Goal: Task Accomplishment & Management: Use online tool/utility

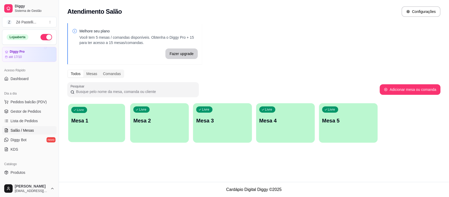
click at [103, 124] on div "Livre Mesa 1" at bounding box center [96, 120] width 57 height 32
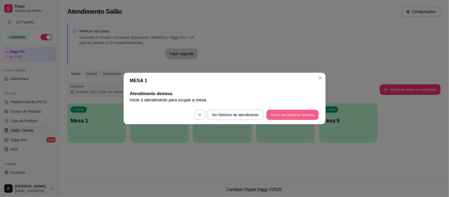
click at [282, 115] on button "Iniciar atendimento de mesa" at bounding box center [292, 115] width 52 height 10
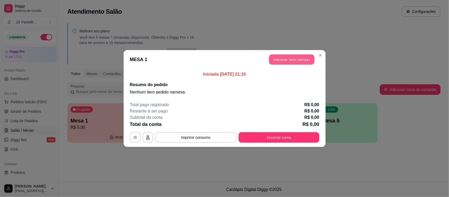
click at [289, 59] on button "Adicionar itens na mesa" at bounding box center [291, 59] width 45 height 10
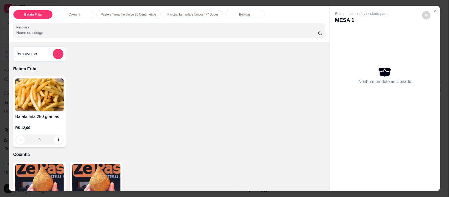
click at [88, 30] on input "Pesquisa" at bounding box center [167, 32] width 302 height 5
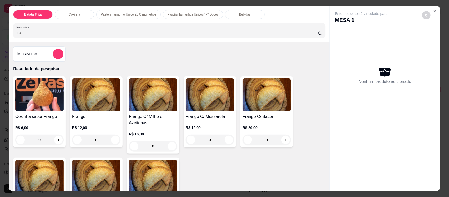
type input "fra"
click at [31, 174] on img at bounding box center [39, 176] width 48 height 33
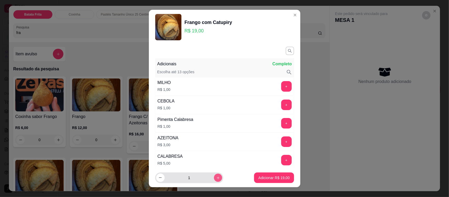
click at [214, 180] on button "increase-product-quantity" at bounding box center [218, 177] width 8 height 8
type input "2"
click at [266, 177] on p "Adicionar R$ 38,00" at bounding box center [274, 177] width 30 height 5
type input "2"
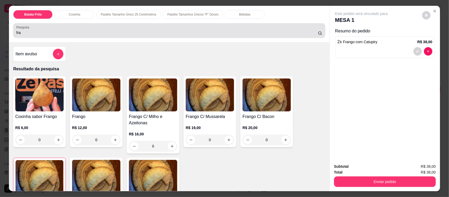
click at [74, 29] on div "fra" at bounding box center [169, 30] width 306 height 11
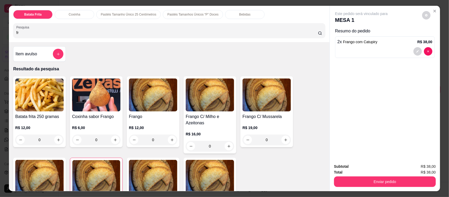
type input "f"
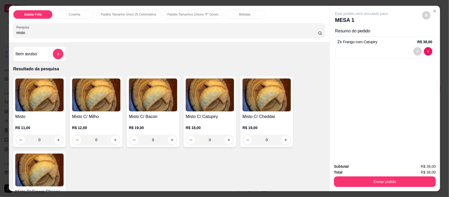
type input "misto"
click at [156, 109] on img at bounding box center [153, 94] width 48 height 33
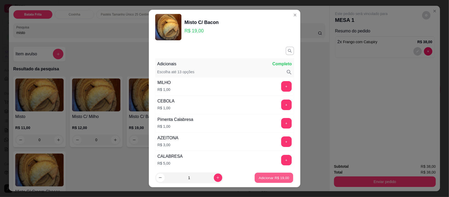
click at [264, 179] on p "Adicionar R$ 19,00" at bounding box center [274, 177] width 30 height 5
type input "1"
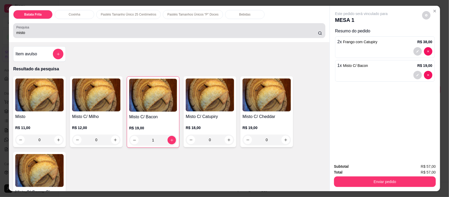
click at [114, 26] on div "misto" at bounding box center [169, 30] width 306 height 11
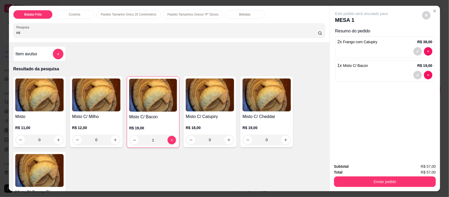
type input "m"
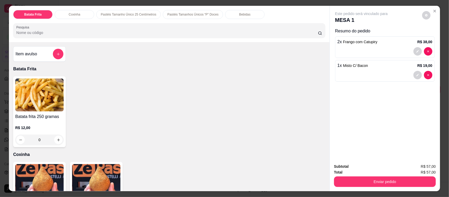
click at [101, 176] on img at bounding box center [96, 180] width 48 height 33
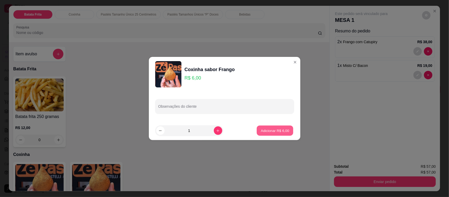
click at [265, 133] on button "Adicionar R$ 6,00" at bounding box center [275, 130] width 37 height 10
type input "1"
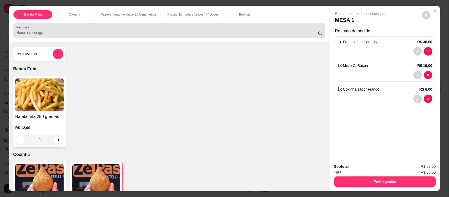
click at [105, 27] on div at bounding box center [169, 30] width 306 height 11
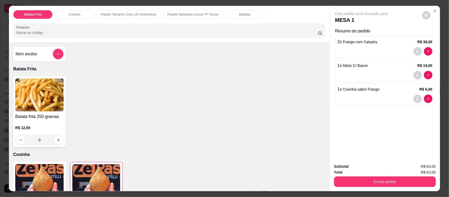
click at [239, 9] on div "Batata Frita Coxinha Pastéis Tamanho Único 25 Centímetros Pastéis Tamanhos Únic…" at bounding box center [169, 24] width 320 height 36
click at [239, 14] on p "Bebidas" at bounding box center [244, 14] width 11 height 4
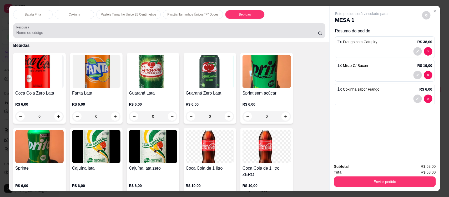
scroll to position [11, 0]
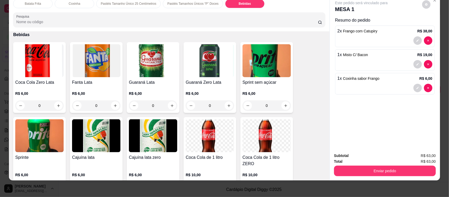
click at [210, 144] on img at bounding box center [210, 135] width 48 height 33
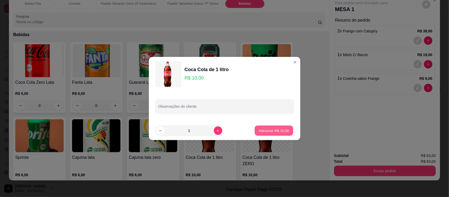
click at [274, 128] on p "Adicionar R$ 10,00" at bounding box center [274, 130] width 30 height 5
type input "1"
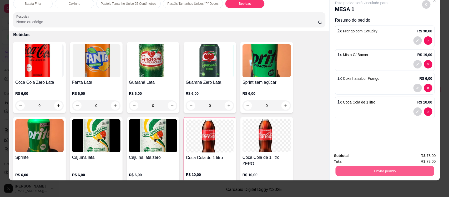
click at [369, 169] on button "Enviar pedido" at bounding box center [384, 170] width 99 height 10
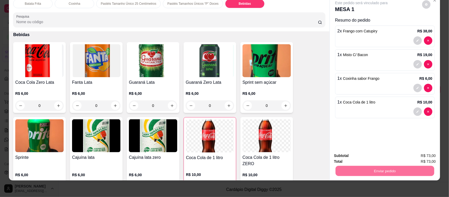
click at [421, 160] on button "Enviar pedido" at bounding box center [421, 158] width 29 height 10
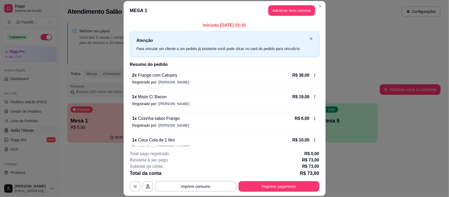
click at [309, 38] on icon "close" at bounding box center [310, 38] width 3 height 3
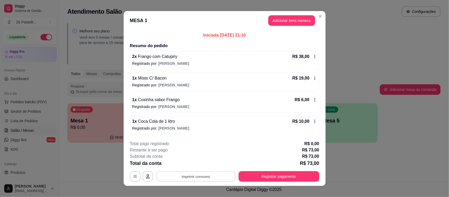
click at [195, 175] on button "Imprimir consumo" at bounding box center [195, 176] width 79 height 10
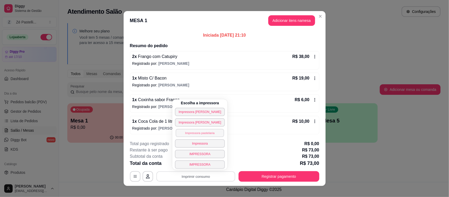
click at [191, 134] on button "Impressora pastelaria" at bounding box center [200, 133] width 48 height 8
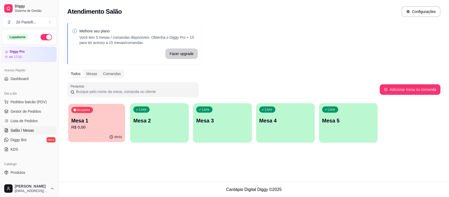
click at [91, 129] on p "R$ 0,00" at bounding box center [96, 127] width 51 height 6
click at [32, 120] on span "Lista de Pedidos" at bounding box center [24, 120] width 27 height 5
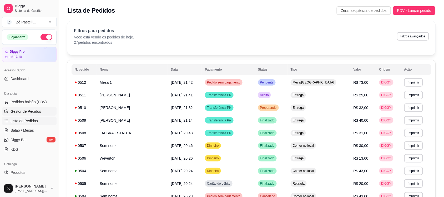
click at [25, 109] on span "Gestor de Pedidos" at bounding box center [26, 111] width 30 height 5
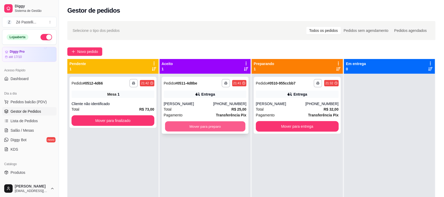
click at [172, 130] on button "Mover para preparo" at bounding box center [205, 126] width 80 height 10
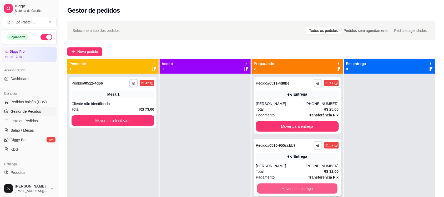
click at [292, 188] on button "Mover para entrega" at bounding box center [297, 188] width 80 height 10
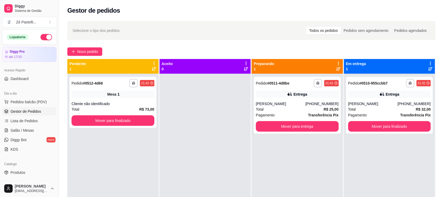
click at [292, 188] on div "**********" at bounding box center [297, 172] width 91 height 197
click at [79, 52] on span "Novo pedido" at bounding box center [87, 52] width 21 height 6
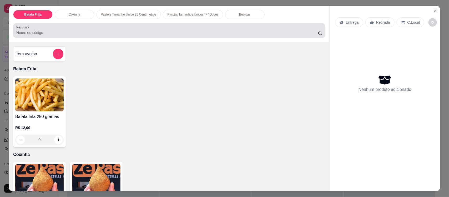
click at [55, 30] on input "Pesquisa" at bounding box center [167, 32] width 302 height 5
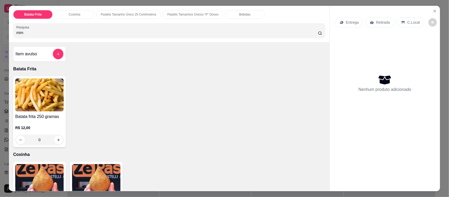
click at [33, 33] on input "mim" at bounding box center [167, 32] width 302 height 5
type input "mimm"
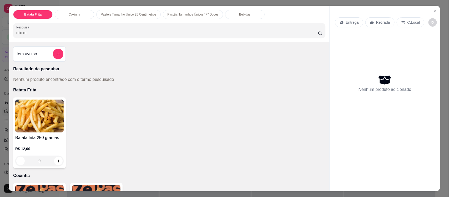
click at [78, 30] on input "mimm" at bounding box center [167, 32] width 302 height 5
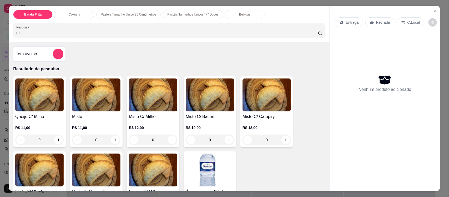
type input "mi"
click at [95, 103] on img at bounding box center [96, 94] width 48 height 33
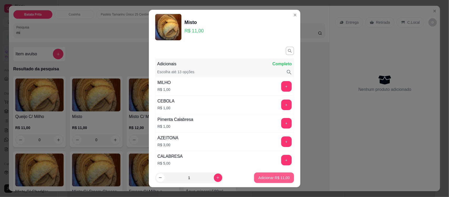
click at [268, 180] on p "Adicionar R$ 11,00" at bounding box center [273, 177] width 31 height 5
type input "1"
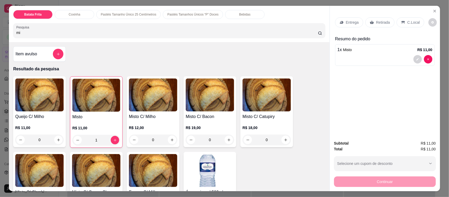
click at [39, 31] on input "mi" at bounding box center [167, 32] width 302 height 5
type input "m"
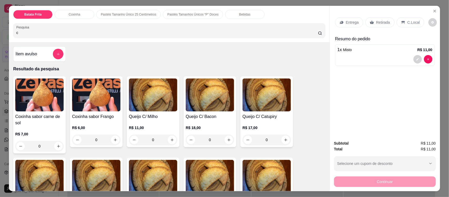
type input "c"
click at [90, 114] on h4 "Coxinha sabor Frango" at bounding box center [96, 116] width 48 height 6
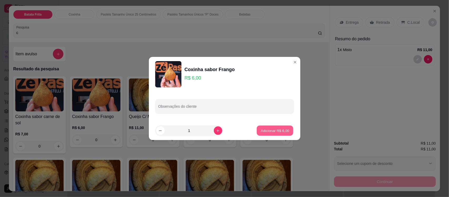
click at [261, 130] on p "Adicionar R$ 6,00" at bounding box center [275, 130] width 28 height 5
type input "1"
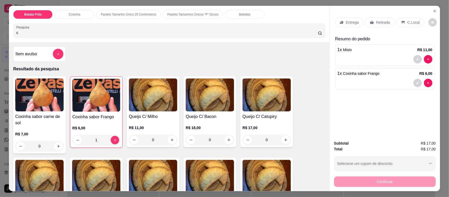
click at [345, 19] on div "Entrega" at bounding box center [349, 22] width 28 height 10
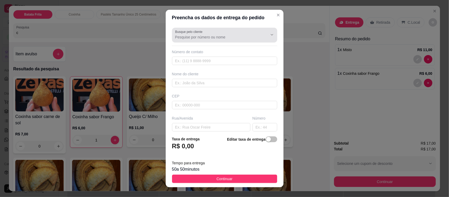
click at [205, 35] on input "Busque pelo cliente" at bounding box center [217, 36] width 84 height 5
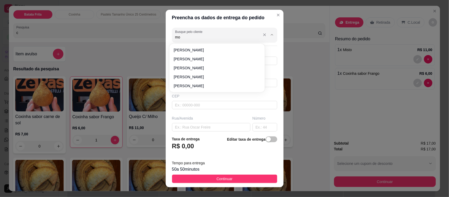
type input "mon"
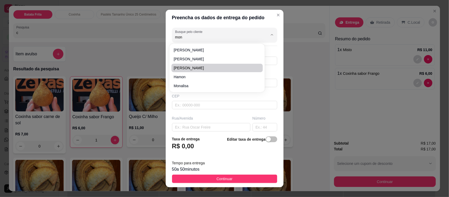
click at [189, 66] on span "[PERSON_NAME]" at bounding box center [215, 67] width 82 height 5
type input "8881789115"
type input "[PERSON_NAME]"
type input "63200000"
type input "[GEOGRAPHIC_DATA]"
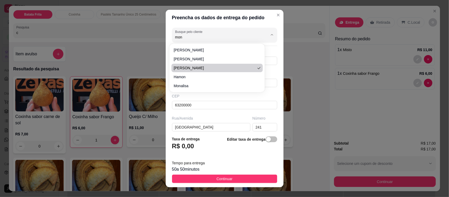
type input "241"
type input "Centro"
type input "Missão Velha"
type input "Depois da distribuidora de welivan"
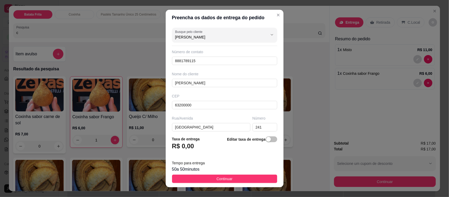
type input "[PERSON_NAME]"
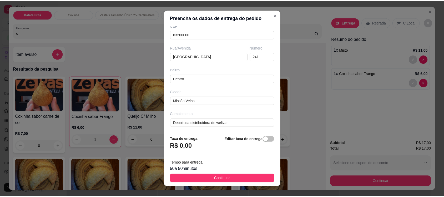
scroll to position [72, 0]
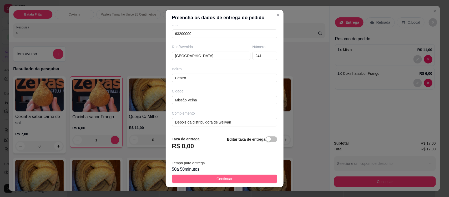
click at [233, 177] on button "Continuar" at bounding box center [224, 178] width 105 height 8
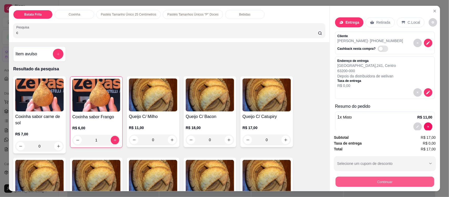
click at [344, 180] on button "Continuar" at bounding box center [384, 181] width 99 height 10
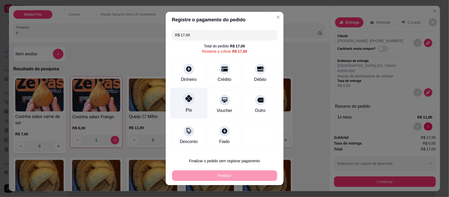
click at [186, 107] on div "Pix" at bounding box center [188, 109] width 6 height 7
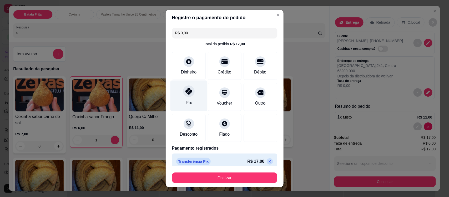
type input "R$ 0,00"
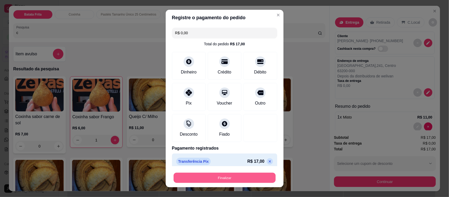
click at [232, 181] on button "Finalizar" at bounding box center [225, 177] width 102 height 10
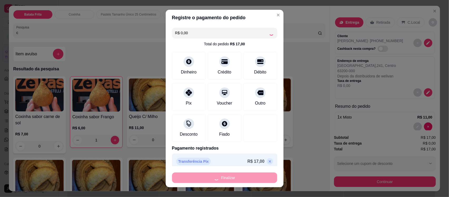
type input "0"
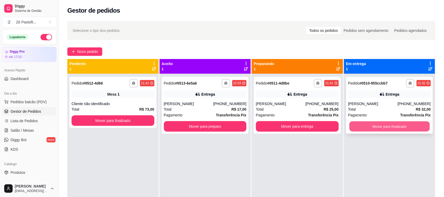
click at [372, 130] on button "Mover para finalizado" at bounding box center [389, 126] width 80 height 10
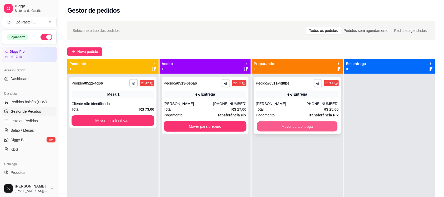
click at [311, 129] on button "Mover para entrega" at bounding box center [297, 126] width 80 height 10
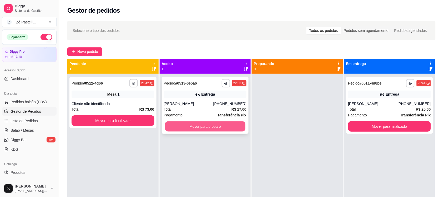
click at [208, 126] on button "Mover para preparo" at bounding box center [205, 126] width 80 height 10
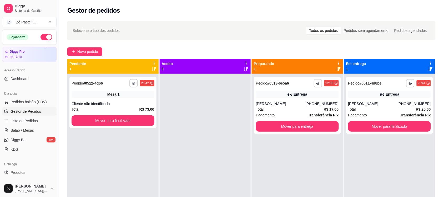
click at [27, 132] on span "Salão / Mesas" at bounding box center [22, 130] width 23 height 5
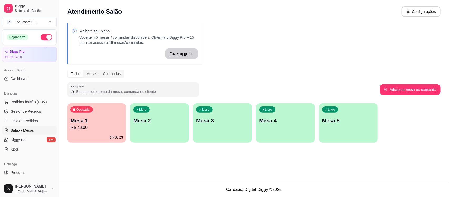
click at [151, 121] on p "Mesa 2" at bounding box center [159, 120] width 52 height 7
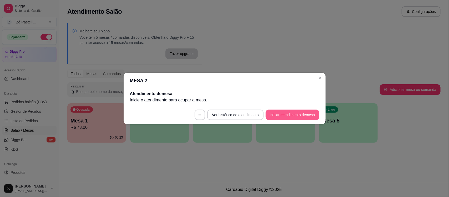
click at [285, 117] on button "Iniciar atendimento de mesa" at bounding box center [293, 114] width 54 height 11
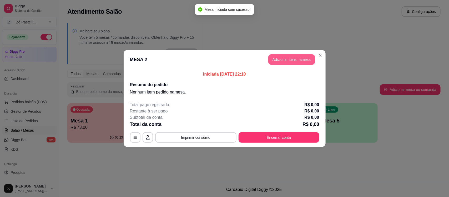
click at [299, 59] on button "Adicionar itens na mesa" at bounding box center [291, 59] width 47 height 11
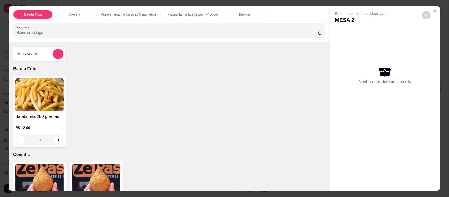
click at [57, 30] on input "Pesquisa" at bounding box center [167, 32] width 302 height 5
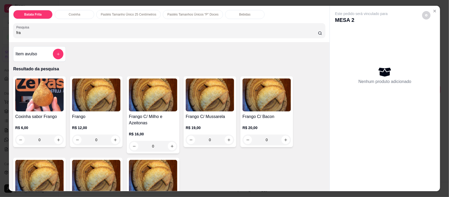
type input "fra"
click at [103, 107] on img at bounding box center [96, 94] width 48 height 33
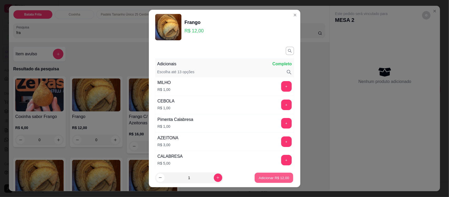
click at [266, 174] on button "Adicionar R$ 12,00" at bounding box center [274, 177] width 39 height 10
type input "1"
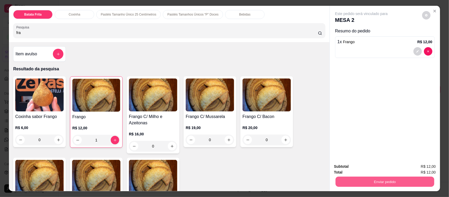
click at [353, 179] on button "Enviar pedido" at bounding box center [384, 181] width 99 height 10
click at [431, 169] on button "Enviar pedido" at bounding box center [421, 169] width 29 height 10
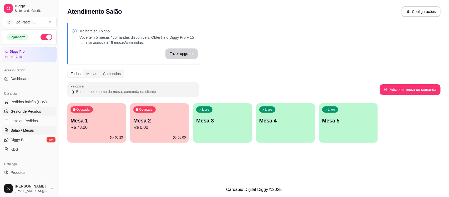
click at [32, 111] on span "Gestor de Pedidos" at bounding box center [26, 111] width 30 height 5
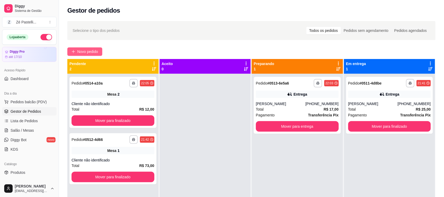
click at [93, 51] on span "Novo pedido" at bounding box center [87, 52] width 21 height 6
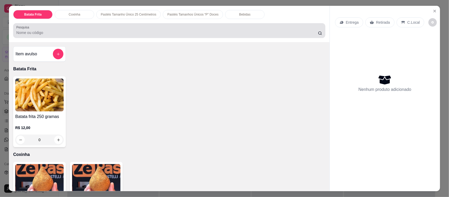
click at [59, 32] on input "Pesquisa" at bounding box center [167, 32] width 302 height 5
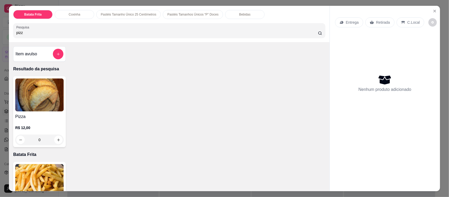
type input "pizz"
click at [37, 102] on img at bounding box center [39, 94] width 48 height 33
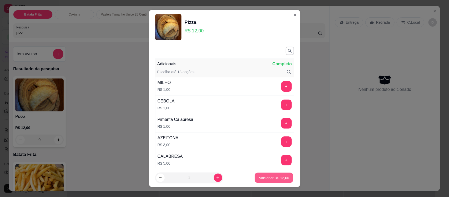
click at [275, 178] on p "Adicionar R$ 12,00" at bounding box center [274, 177] width 30 height 5
type input "1"
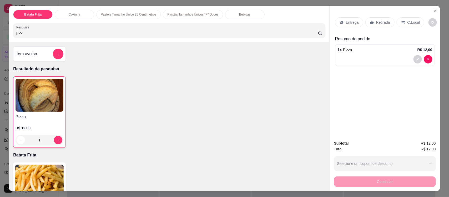
click at [348, 22] on p "Entrega" at bounding box center [352, 22] width 13 height 5
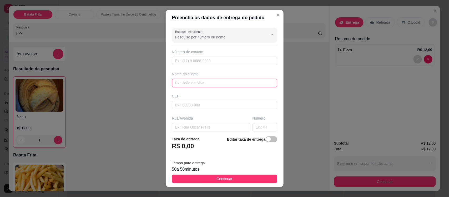
click at [195, 87] on input "text" at bounding box center [224, 83] width 105 height 8
type input "[PERSON_NAME]"
click at [191, 102] on input "text" at bounding box center [224, 105] width 105 height 8
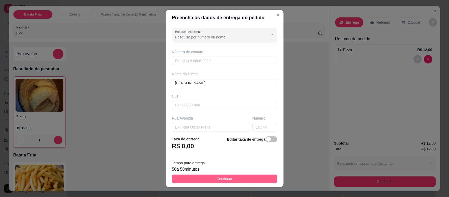
click at [230, 179] on button "Continuar" at bounding box center [224, 178] width 105 height 8
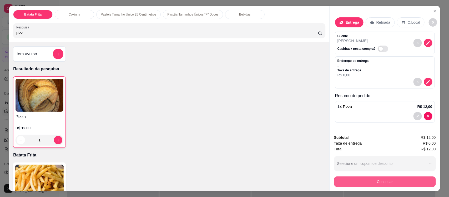
click at [348, 177] on button "Continuar" at bounding box center [385, 181] width 102 height 11
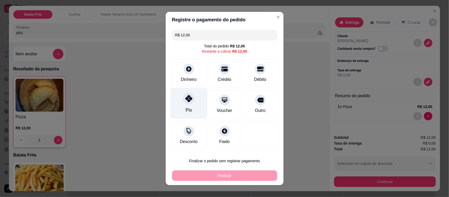
click at [189, 104] on div "Pix" at bounding box center [188, 103] width 37 height 31
type input "R$ 0,00"
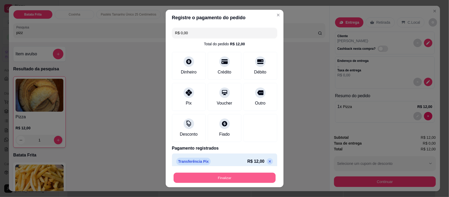
click at [220, 180] on button "Finalizar" at bounding box center [225, 177] width 102 height 10
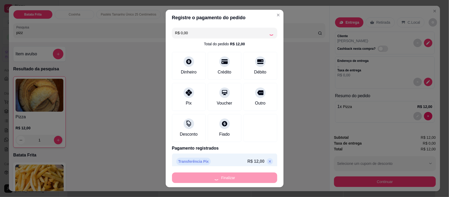
type input "0"
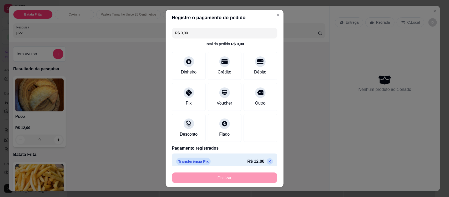
type input "-R$ 12,00"
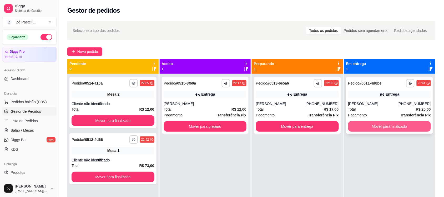
click at [395, 124] on button "Mover para finalizado" at bounding box center [389, 126] width 83 height 11
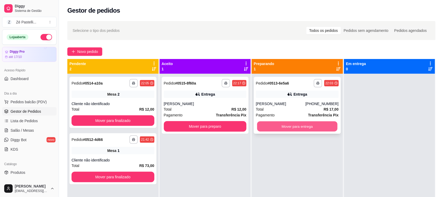
click at [304, 125] on button "Mover para entrega" at bounding box center [297, 126] width 80 height 10
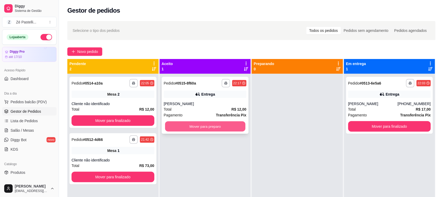
click at [208, 126] on button "Mover para preparo" at bounding box center [205, 126] width 80 height 10
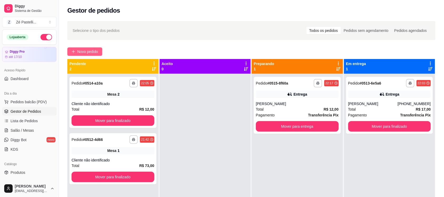
click at [90, 48] on button "Novo pedido" at bounding box center [84, 51] width 35 height 8
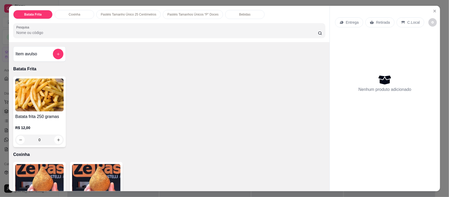
click at [90, 33] on input "Pesquisa" at bounding box center [167, 32] width 302 height 5
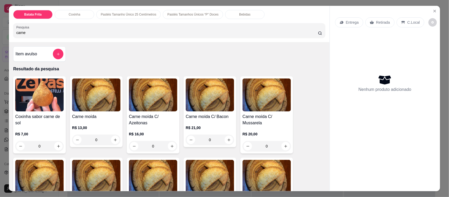
click at [96, 108] on img at bounding box center [96, 94] width 48 height 33
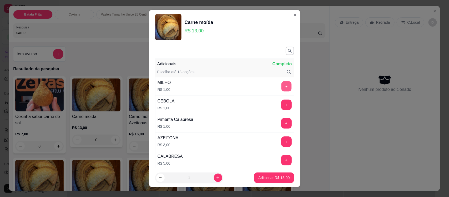
click at [281, 86] on button "+" at bounding box center [286, 86] width 10 height 10
click at [267, 182] on button "Adicionar R$ 14,00" at bounding box center [274, 177] width 39 height 10
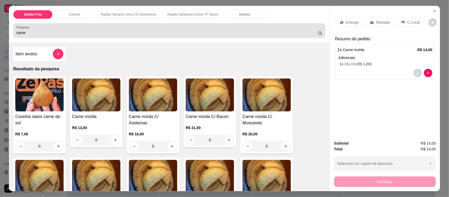
click at [124, 27] on div "carne" at bounding box center [169, 30] width 306 height 11
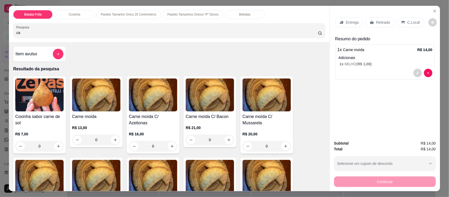
type input "c"
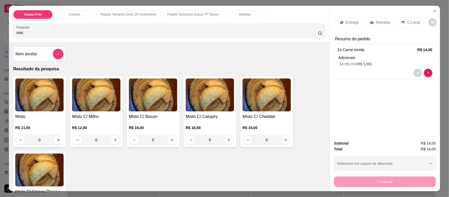
type input "mist"
click at [215, 113] on div "Misto C/ Catupiry R$ 18,00 0" at bounding box center [210, 111] width 53 height 71
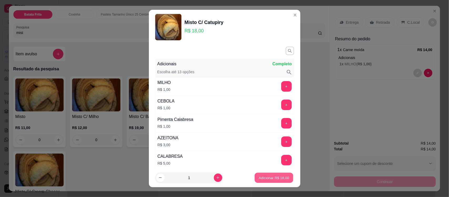
click at [264, 177] on p "Adicionar R$ 18,00" at bounding box center [274, 177] width 30 height 5
type input "1"
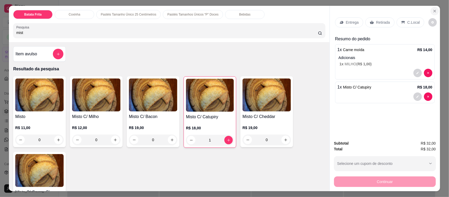
click at [432, 9] on icon "Close" at bounding box center [434, 11] width 4 height 4
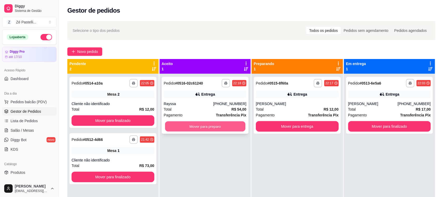
click at [190, 128] on button "Mover para preparo" at bounding box center [205, 126] width 80 height 10
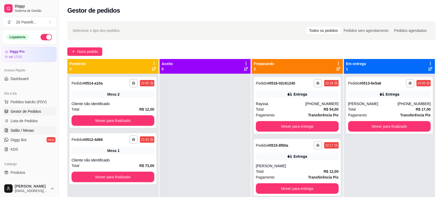
click at [28, 130] on span "Salão / Mesas" at bounding box center [22, 130] width 23 height 5
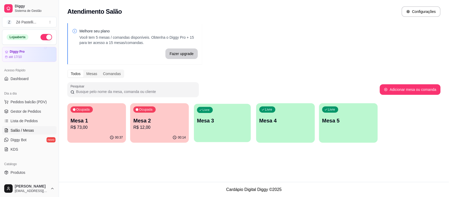
click at [216, 115] on div "Livre Mesa 3" at bounding box center [222, 120] width 57 height 32
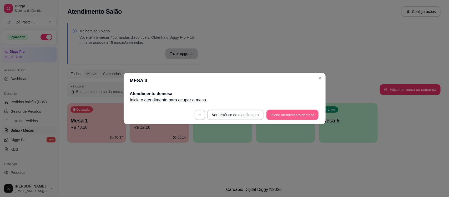
click at [294, 113] on button "Iniciar atendimento de mesa" at bounding box center [292, 115] width 52 height 10
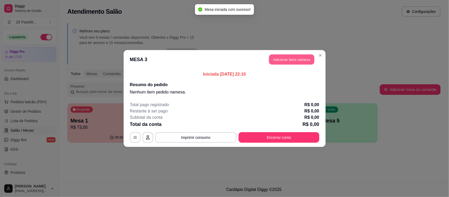
click at [292, 60] on button "Adicionar itens na mesa" at bounding box center [291, 59] width 45 height 10
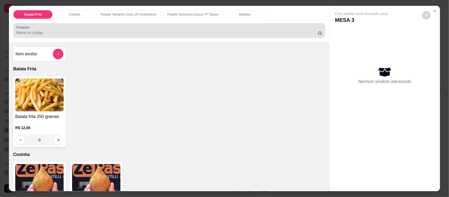
click at [156, 27] on div at bounding box center [169, 30] width 306 height 11
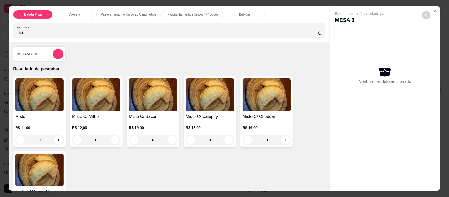
type input "mist"
click at [199, 116] on h4 "Misto C/ Catupiry" at bounding box center [210, 116] width 48 height 6
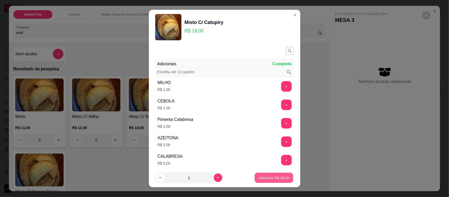
click at [265, 179] on p "Adicionar R$ 18,00" at bounding box center [274, 177] width 30 height 5
type input "1"
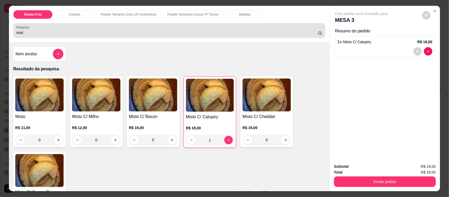
click at [87, 28] on div "mist" at bounding box center [169, 30] width 306 height 11
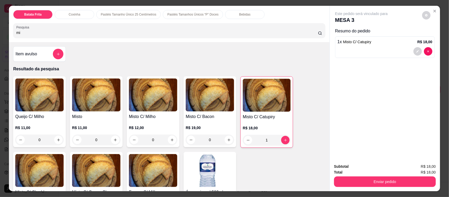
type input "m"
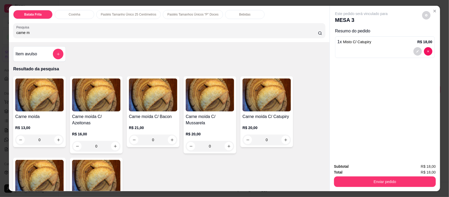
type input "carne m"
click at [35, 95] on img at bounding box center [39, 94] width 48 height 33
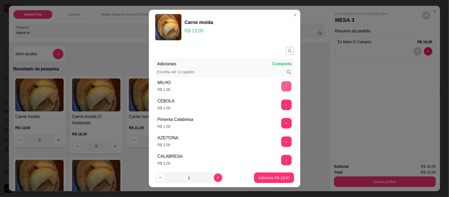
click at [281, 88] on button "+" at bounding box center [286, 86] width 10 height 10
click at [282, 180] on button "Adicionar R$ 14,00" at bounding box center [274, 177] width 39 height 10
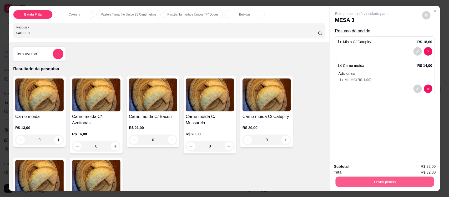
click at [355, 177] on button "Enviar pedido" at bounding box center [384, 181] width 99 height 10
click at [414, 168] on button "Enviar pedido" at bounding box center [421, 169] width 29 height 10
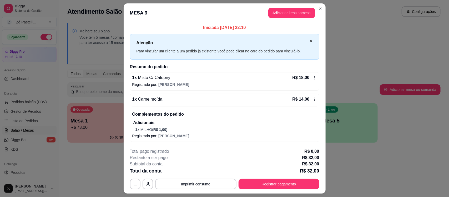
click at [309, 41] on icon "close" at bounding box center [310, 40] width 3 height 3
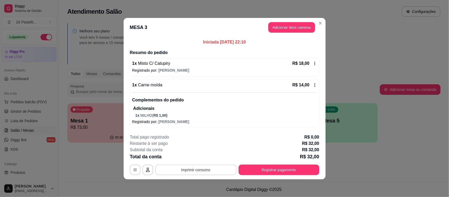
click at [204, 170] on button "Imprimir consumo" at bounding box center [195, 169] width 81 height 11
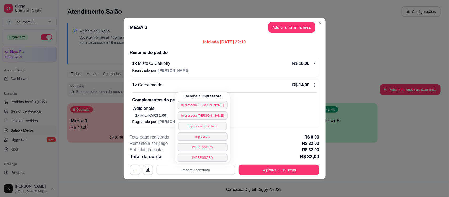
click at [204, 124] on button "Impressora pastelaria" at bounding box center [202, 126] width 48 height 8
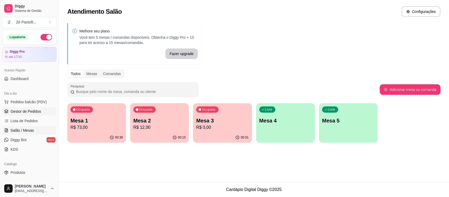
click at [25, 111] on span "Gestor de Pedidos" at bounding box center [26, 111] width 30 height 5
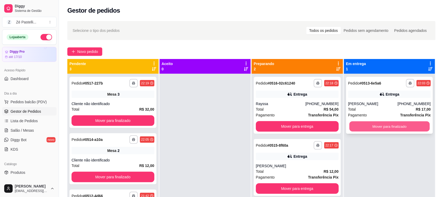
click at [363, 124] on button "Mover para finalizado" at bounding box center [389, 126] width 80 height 10
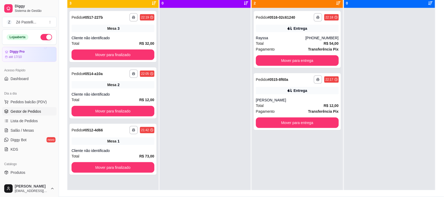
scroll to position [74, 0]
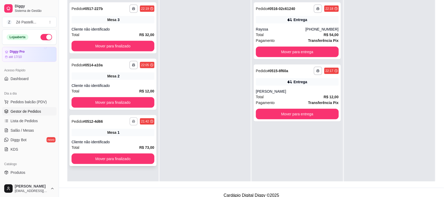
click at [133, 121] on icon "button" at bounding box center [133, 121] width 3 height 3
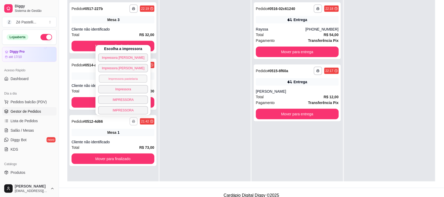
click at [120, 78] on button "Impressora pastelaria" at bounding box center [123, 78] width 48 height 8
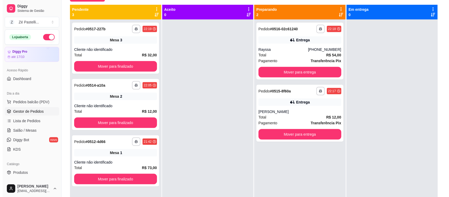
scroll to position [48, 0]
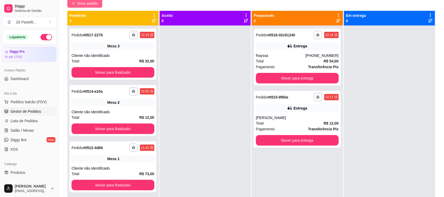
click at [90, 1] on span "Novo pedido" at bounding box center [87, 4] width 21 height 6
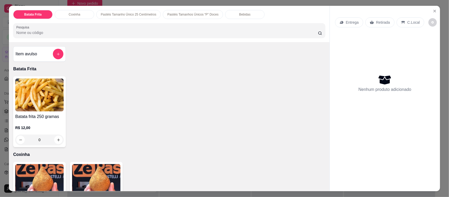
click at [119, 33] on input "Pesquisa" at bounding box center [167, 32] width 302 height 5
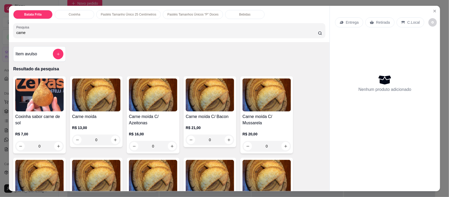
type input "carne"
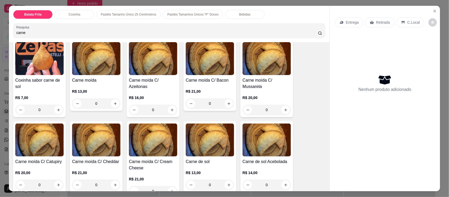
scroll to position [39, 0]
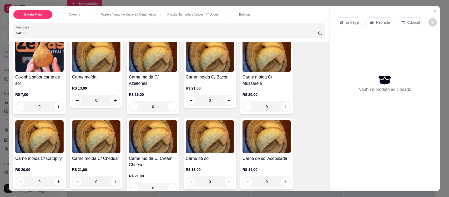
click at [271, 57] on img at bounding box center [266, 55] width 48 height 33
click at [155, 92] on p "R$ 16,00" at bounding box center [153, 94] width 48 height 5
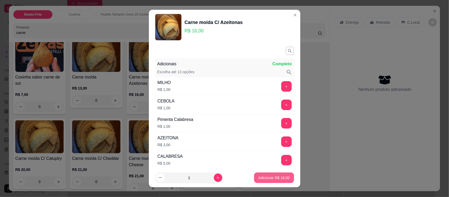
click at [270, 177] on p "Adicionar R$ 16,00" at bounding box center [273, 177] width 31 height 5
type input "1"
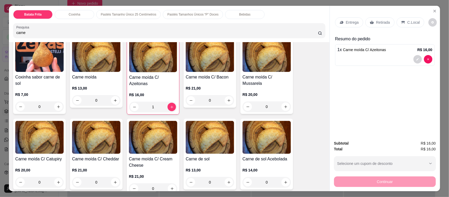
click at [109, 30] on input "carne" at bounding box center [167, 32] width 302 height 5
type input "c"
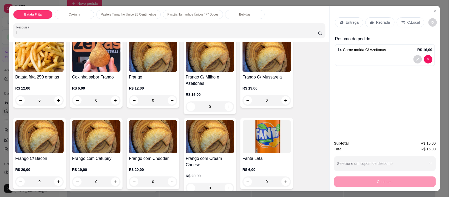
scroll to position [212, 0]
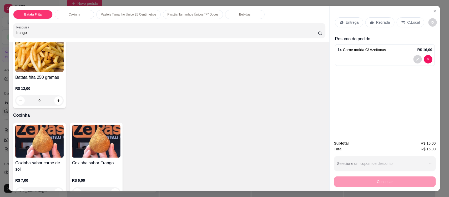
type input "frango"
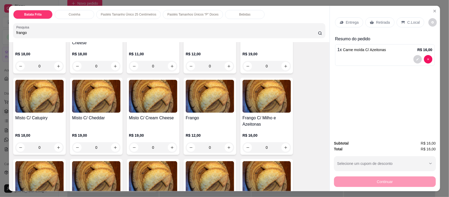
scroll to position [580, 0]
click at [254, 99] on img at bounding box center [266, 95] width 48 height 33
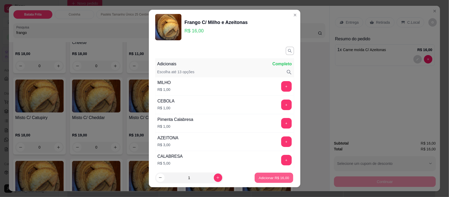
click at [278, 179] on p "Adicionar R$ 16,00" at bounding box center [274, 177] width 30 height 5
type input "1"
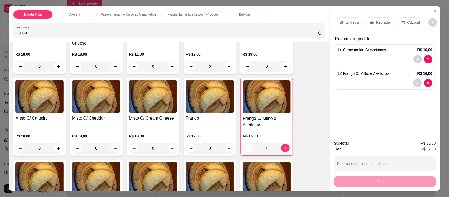
scroll to position [581, 0]
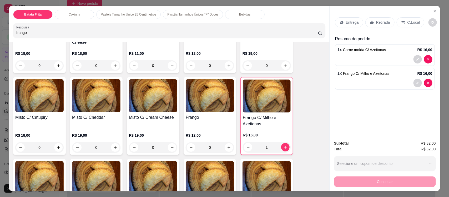
click at [378, 23] on p "Retirada" at bounding box center [383, 22] width 14 height 5
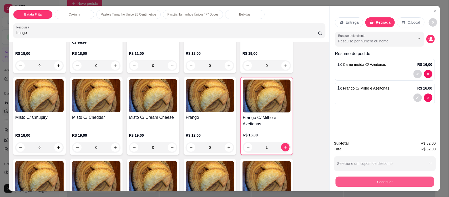
click at [372, 180] on button "Continuar" at bounding box center [384, 181] width 99 height 10
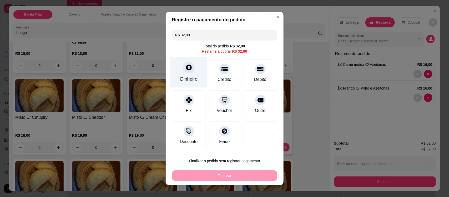
click at [187, 77] on div "Dinheiro" at bounding box center [188, 78] width 17 height 7
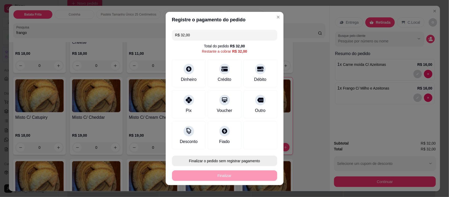
click at [231, 159] on button "Finalizar o pedido sem registrar pagamento" at bounding box center [224, 160] width 105 height 11
click at [256, 143] on button "Confirmar" at bounding box center [252, 146] width 19 height 8
type input "0"
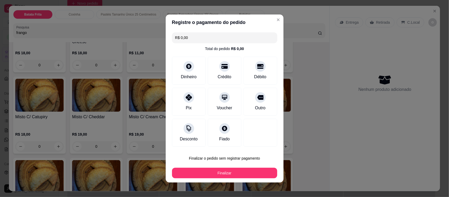
type input "R$ 0,00"
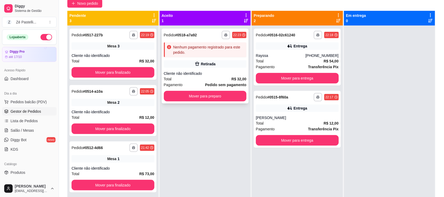
click at [219, 49] on div "Nenhum pagamento registrado para este pedido." at bounding box center [208, 49] width 71 height 11
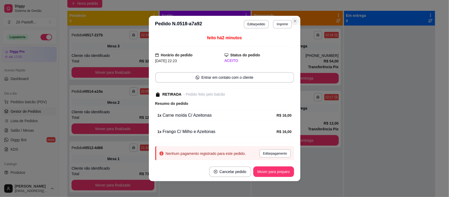
click at [173, 48] on section "**********" at bounding box center [224, 98] width 151 height 165
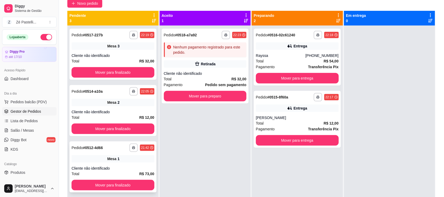
click at [112, 155] on div "Mesa 1" at bounding box center [113, 158] width 83 height 7
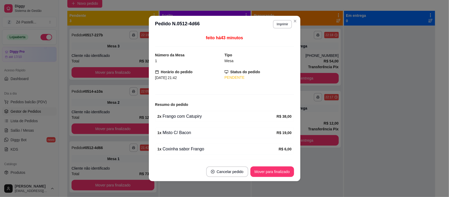
scroll to position [33, 0]
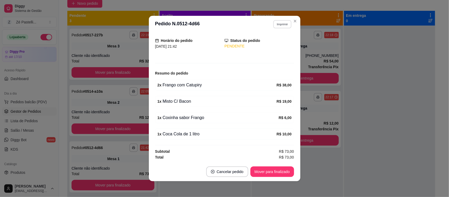
click at [288, 22] on button "Imprimir" at bounding box center [282, 24] width 18 height 8
click at [254, 146] on div "feito há 43 minutos Número da Mesa 1 Tipo Mesa Horário do pedido [DATE] 21:42 S…" at bounding box center [224, 97] width 139 height 125
click at [264, 170] on button "Mover para finalizado" at bounding box center [272, 171] width 42 height 10
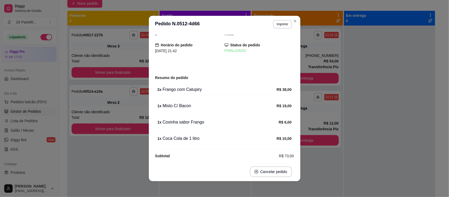
scroll to position [0, 0]
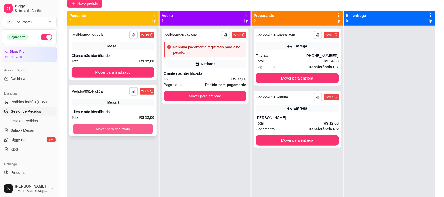
click at [134, 126] on button "Mover para finalizado" at bounding box center [113, 129] width 80 height 10
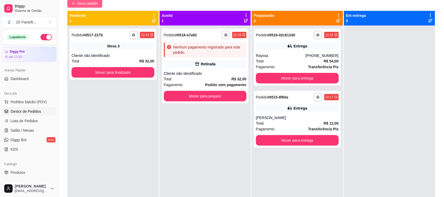
click at [82, 2] on span "Novo pedido" at bounding box center [87, 4] width 21 height 6
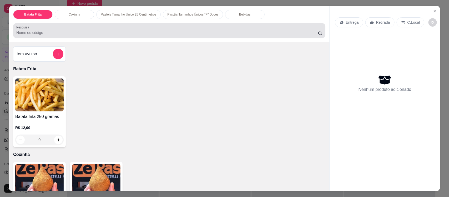
click at [75, 29] on div at bounding box center [169, 30] width 306 height 11
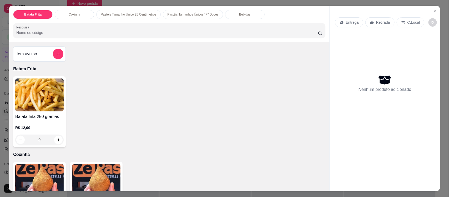
click at [239, 13] on p "Bebidas" at bounding box center [244, 14] width 11 height 4
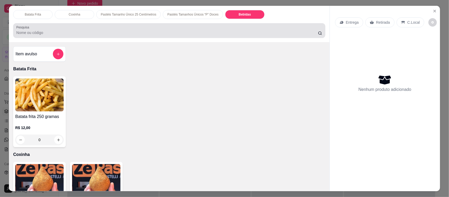
scroll to position [11, 0]
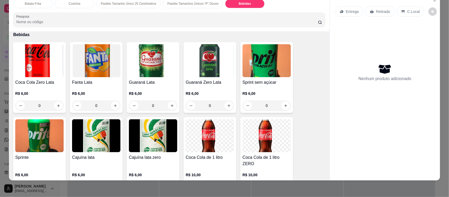
click at [101, 138] on img at bounding box center [96, 135] width 48 height 33
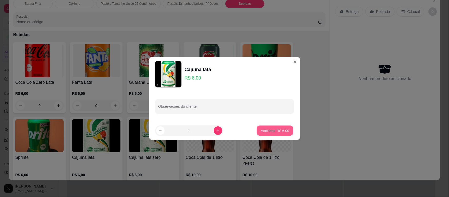
click at [265, 128] on p "Adicionar R$ 6,00" at bounding box center [275, 130] width 28 height 5
type input "1"
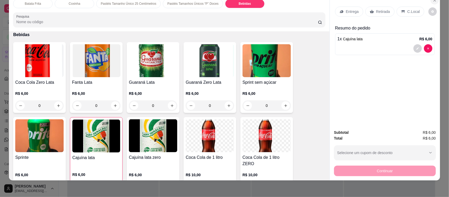
click at [433, 1] on icon "Close" at bounding box center [434, 0] width 4 height 4
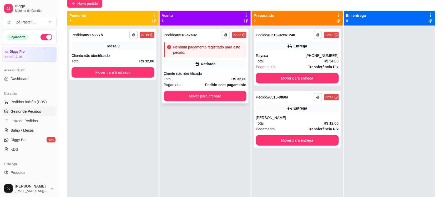
click at [199, 51] on div "Nenhum pagamento registrado para este pedido." at bounding box center [208, 49] width 71 height 11
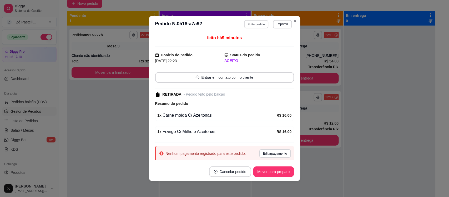
click at [255, 23] on button "Editar pedido" at bounding box center [256, 24] width 24 height 8
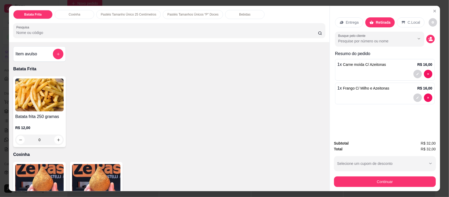
click at [241, 13] on p "Bebidas" at bounding box center [244, 14] width 11 height 4
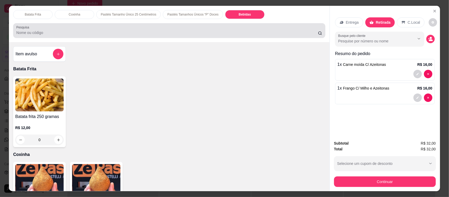
scroll to position [11, 0]
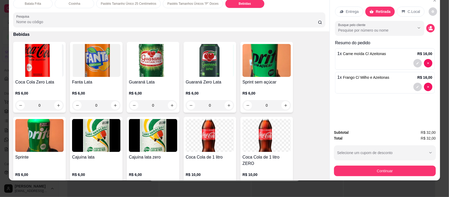
click at [108, 132] on img at bounding box center [96, 135] width 48 height 33
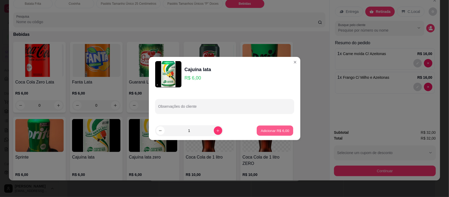
click at [283, 132] on p "Adicionar R$ 6,00" at bounding box center [275, 130] width 28 height 5
type input "1"
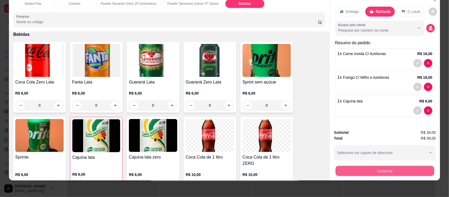
click at [366, 172] on button "Continuar" at bounding box center [384, 170] width 99 height 10
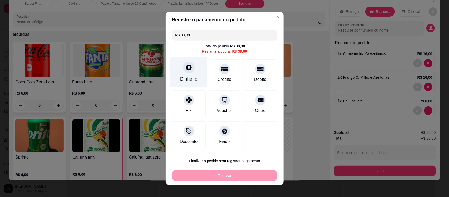
click at [187, 68] on icon at bounding box center [189, 67] width 6 height 6
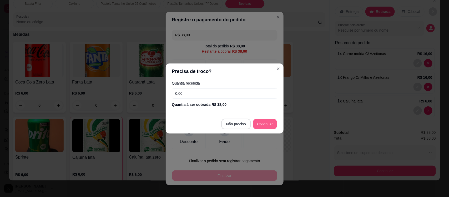
type input "R$ 0,00"
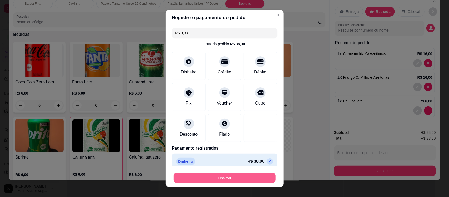
click at [246, 177] on button "Finalizar" at bounding box center [225, 177] width 102 height 10
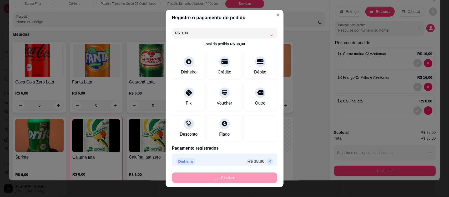
type input "0"
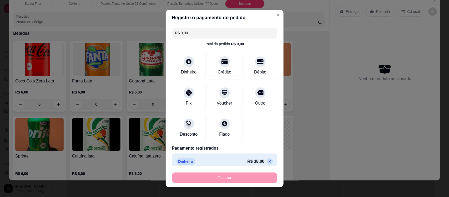
type input "-R$ 38,00"
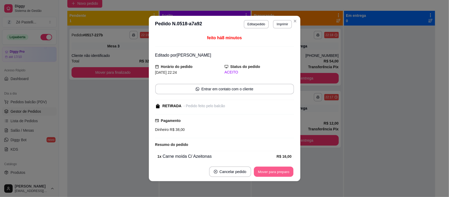
click at [275, 174] on button "Mover para preparo" at bounding box center [273, 171] width 39 height 10
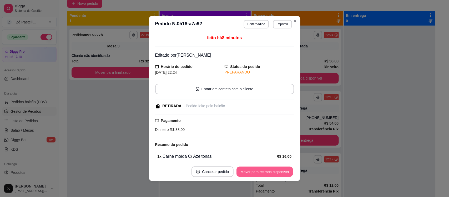
click at [259, 172] on button "Mover para retirada disponível" at bounding box center [265, 171] width 56 height 10
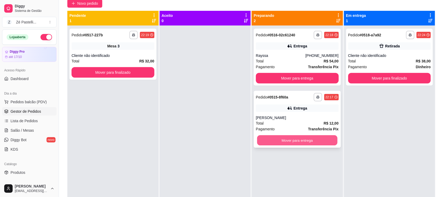
click at [309, 141] on button "Mover para entrega" at bounding box center [297, 140] width 80 height 10
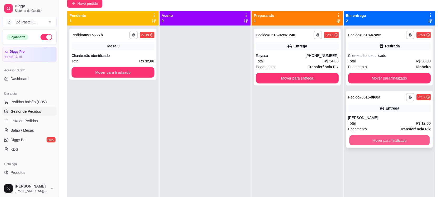
click at [379, 142] on button "Mover para finalizado" at bounding box center [389, 140] width 80 height 10
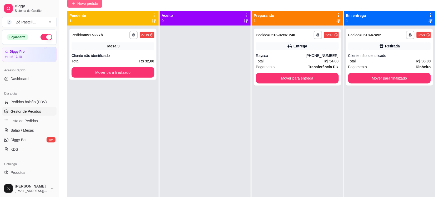
click at [79, 4] on span "Novo pedido" at bounding box center [87, 4] width 21 height 6
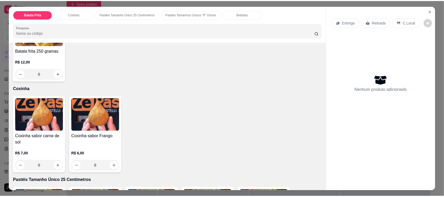
scroll to position [79, 0]
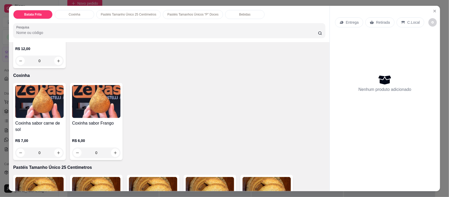
click at [36, 113] on img at bounding box center [39, 101] width 48 height 33
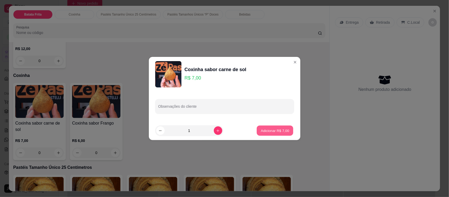
click at [276, 129] on p "Adicionar R$ 7,00" at bounding box center [275, 130] width 28 height 5
type input "1"
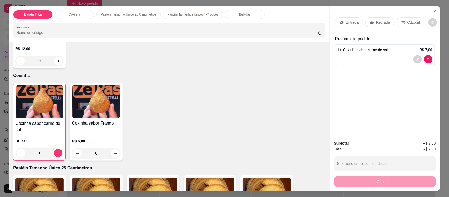
click at [374, 18] on div "Retirada" at bounding box center [379, 22] width 29 height 10
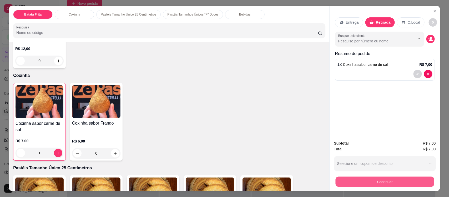
click at [371, 184] on button "Continuar" at bounding box center [384, 181] width 99 height 10
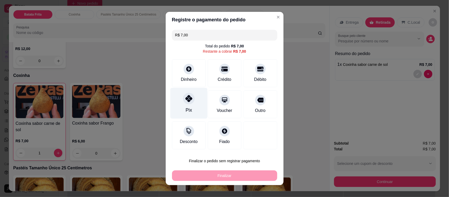
click at [187, 104] on div at bounding box center [189, 99] width 12 height 12
type input "R$ 0,00"
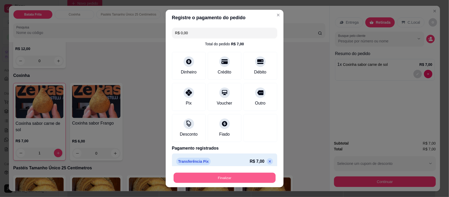
click at [228, 182] on button "Finalizar" at bounding box center [225, 177] width 102 height 10
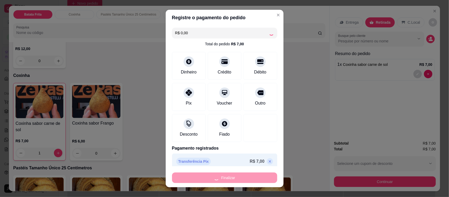
type input "0"
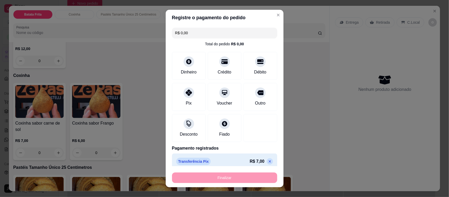
type input "-R$ 7,00"
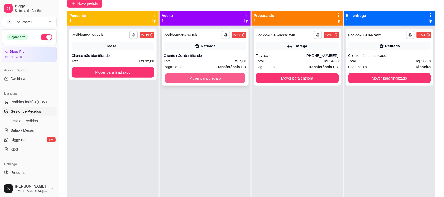
click at [196, 80] on button "Mover para preparo" at bounding box center [205, 78] width 80 height 10
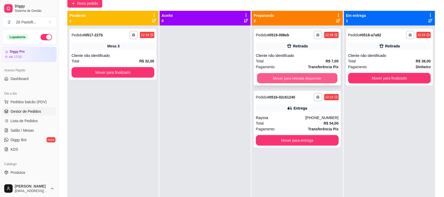
click at [307, 78] on button "Mover para retirada disponível" at bounding box center [297, 78] width 80 height 10
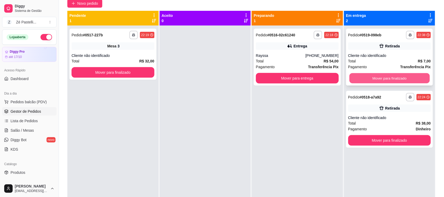
click at [376, 78] on button "Mover para finalizado" at bounding box center [389, 78] width 80 height 10
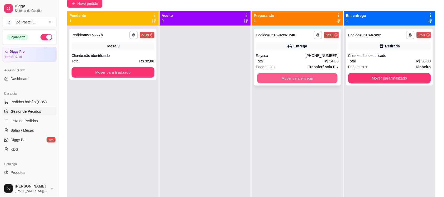
click at [287, 82] on button "Mover para entrega" at bounding box center [297, 78] width 80 height 10
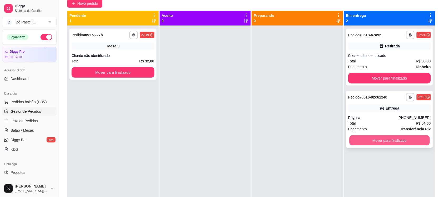
click at [374, 136] on button "Mover para finalizado" at bounding box center [389, 140] width 80 height 10
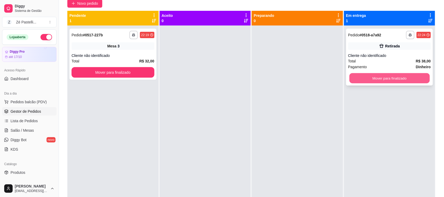
click at [413, 78] on button "Mover para finalizado" at bounding box center [389, 78] width 80 height 10
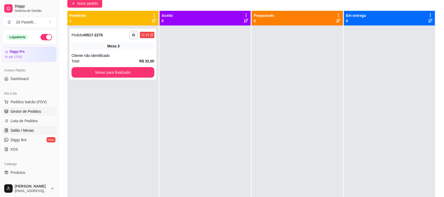
click at [24, 132] on span "Salão / Mesas" at bounding box center [22, 130] width 23 height 5
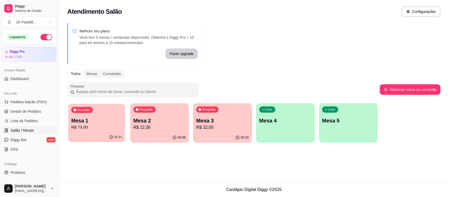
click at [100, 129] on p "R$ 73,00" at bounding box center [96, 127] width 51 height 6
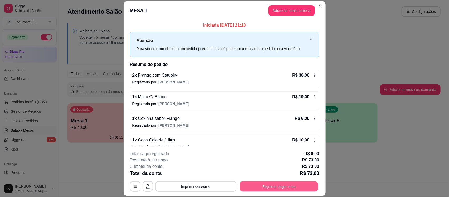
click at [257, 184] on button "Registrar pagamento" at bounding box center [279, 186] width 78 height 10
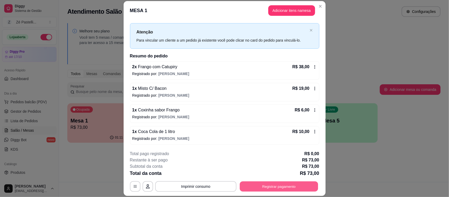
click at [275, 187] on button "Registrar pagamento" at bounding box center [279, 186] width 78 height 10
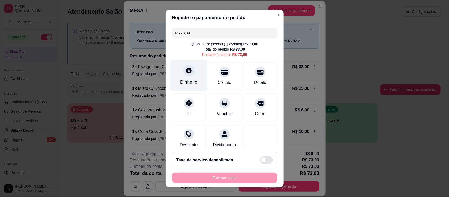
click at [186, 79] on div "Dinheiro" at bounding box center [188, 82] width 17 height 7
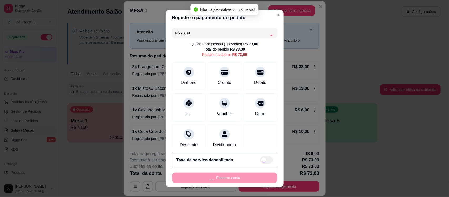
type input "R$ 0,00"
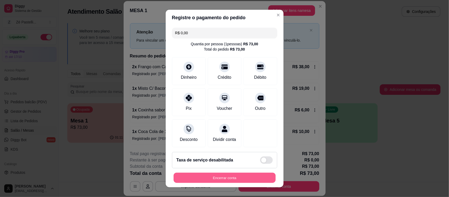
click at [225, 179] on button "Encerrar conta" at bounding box center [225, 177] width 102 height 10
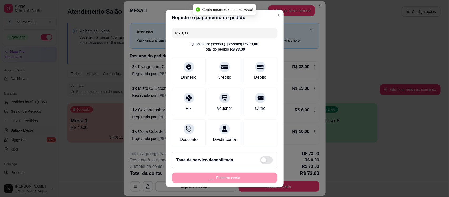
scroll to position [0, 0]
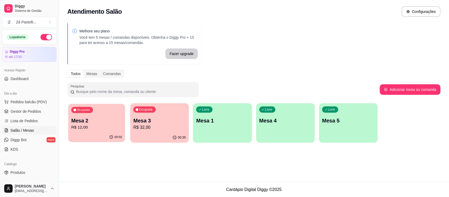
click at [86, 132] on div "Ocupada Mesa 2 R$ 12,00" at bounding box center [96, 118] width 57 height 28
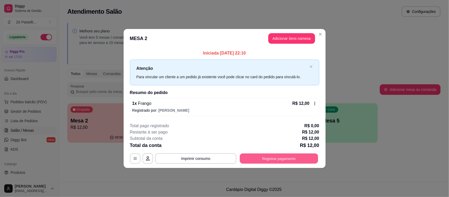
click at [289, 159] on button "Registrar pagamento" at bounding box center [279, 158] width 78 height 10
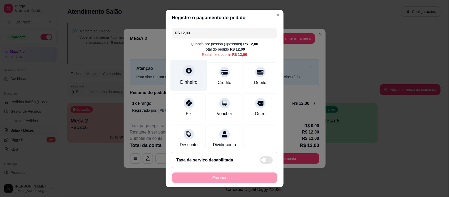
click at [187, 75] on div at bounding box center [189, 71] width 12 height 12
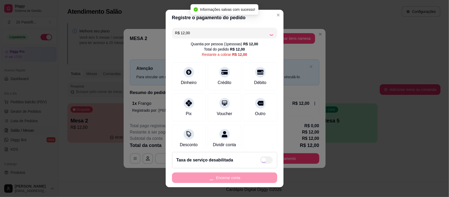
type input "R$ 0,00"
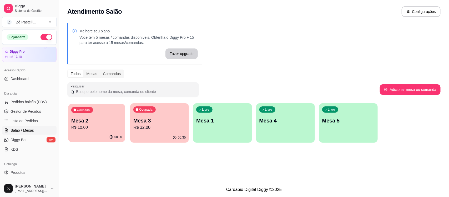
click at [97, 117] on p "Mesa 2" at bounding box center [96, 120] width 51 height 7
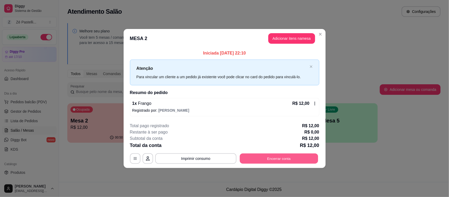
click at [290, 160] on button "Encerrar conta" at bounding box center [279, 158] width 78 height 10
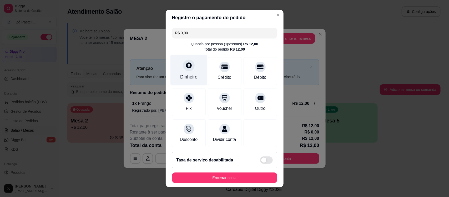
click at [186, 69] on div at bounding box center [189, 66] width 12 height 12
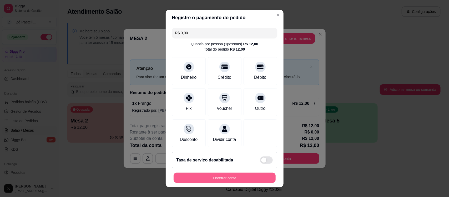
click at [225, 181] on button "Encerrar conta" at bounding box center [225, 177] width 102 height 10
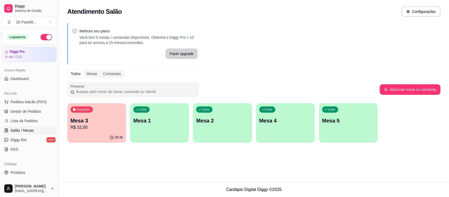
click at [322, 77] on div "Todos Mesas Comandas" at bounding box center [253, 73] width 373 height 8
click at [36, 112] on span "Gestor de Pedidos" at bounding box center [26, 111] width 30 height 5
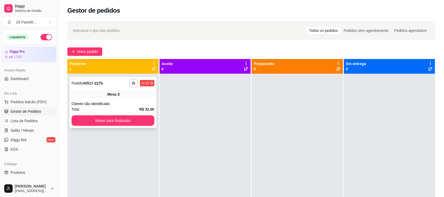
click at [114, 98] on div "**********" at bounding box center [112, 102] width 87 height 51
click at [25, 128] on span "Salão / Mesas" at bounding box center [22, 130] width 23 height 5
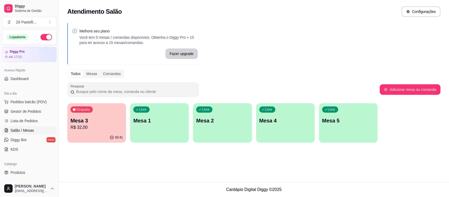
click at [90, 119] on p "Mesa 3" at bounding box center [96, 120] width 52 height 7
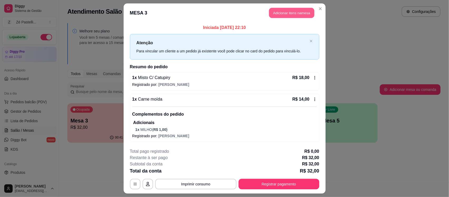
click at [299, 13] on button "Adicionar itens na mesa" at bounding box center [291, 13] width 45 height 10
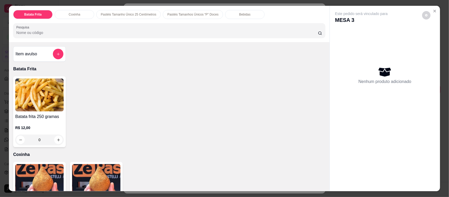
click at [231, 15] on div "Bebidas" at bounding box center [244, 14] width 39 height 9
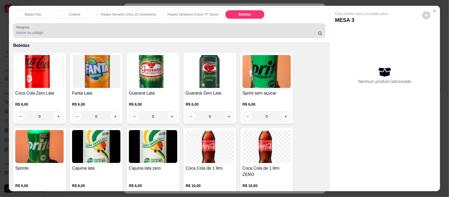
scroll to position [11, 0]
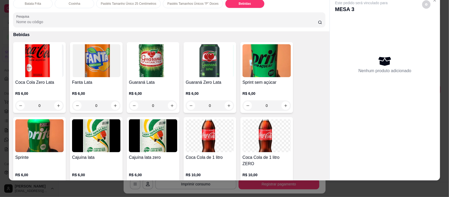
click at [29, 76] on img at bounding box center [39, 60] width 48 height 33
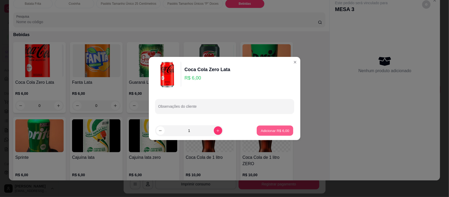
click at [273, 129] on p "Adicionar R$ 6,00" at bounding box center [275, 130] width 28 height 5
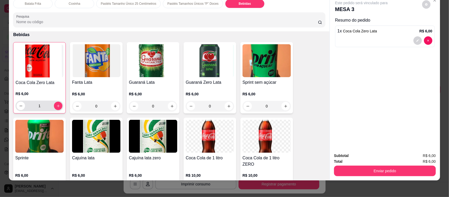
click at [59, 103] on div "1" at bounding box center [40, 105] width 46 height 11
click at [54, 106] on button "increase-product-quantity" at bounding box center [58, 106] width 8 height 8
type input "2"
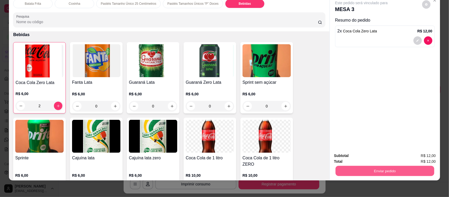
click at [373, 172] on button "Enviar pedido" at bounding box center [384, 170] width 99 height 10
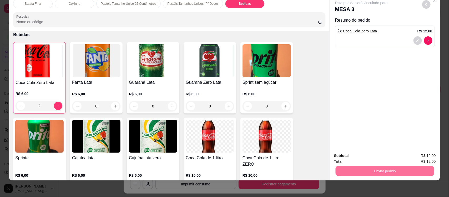
click at [422, 157] on button "Enviar pedido" at bounding box center [421, 158] width 29 height 10
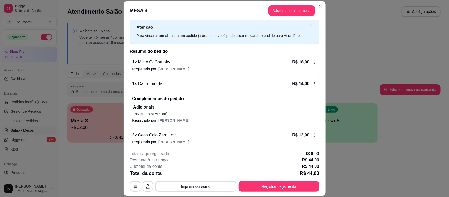
scroll to position [17, 0]
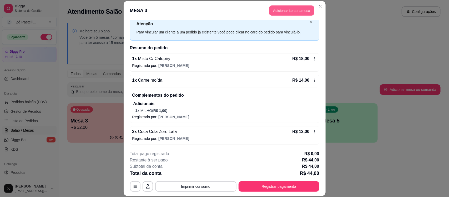
click at [294, 8] on button "Adicionar itens na mesa" at bounding box center [291, 10] width 45 height 10
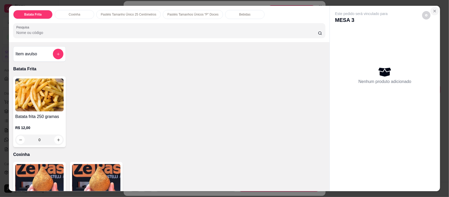
click at [432, 11] on icon "Close" at bounding box center [434, 11] width 4 height 4
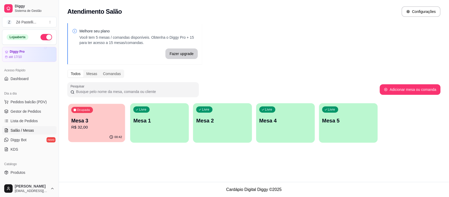
click at [84, 126] on p "R$ 32,00" at bounding box center [96, 127] width 51 height 6
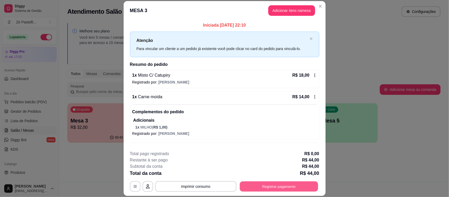
click at [268, 190] on button "Registrar pagamento" at bounding box center [279, 186] width 78 height 10
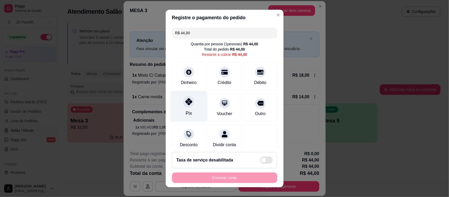
click at [183, 106] on div at bounding box center [189, 102] width 12 height 12
type input "R$ 0,00"
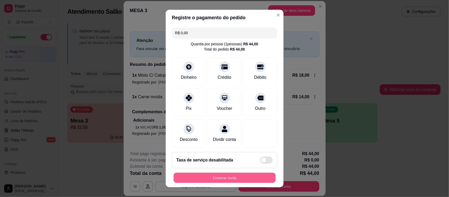
click at [220, 177] on button "Encerrar conta" at bounding box center [225, 177] width 102 height 10
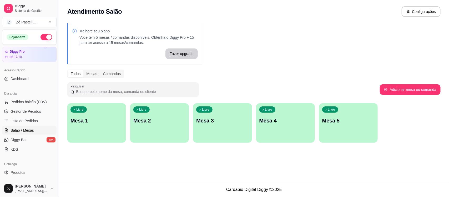
click at [276, 84] on div "Pesquisar" at bounding box center [223, 89] width 312 height 15
